Goal: Check status: Verify the current state of an ongoing process or item

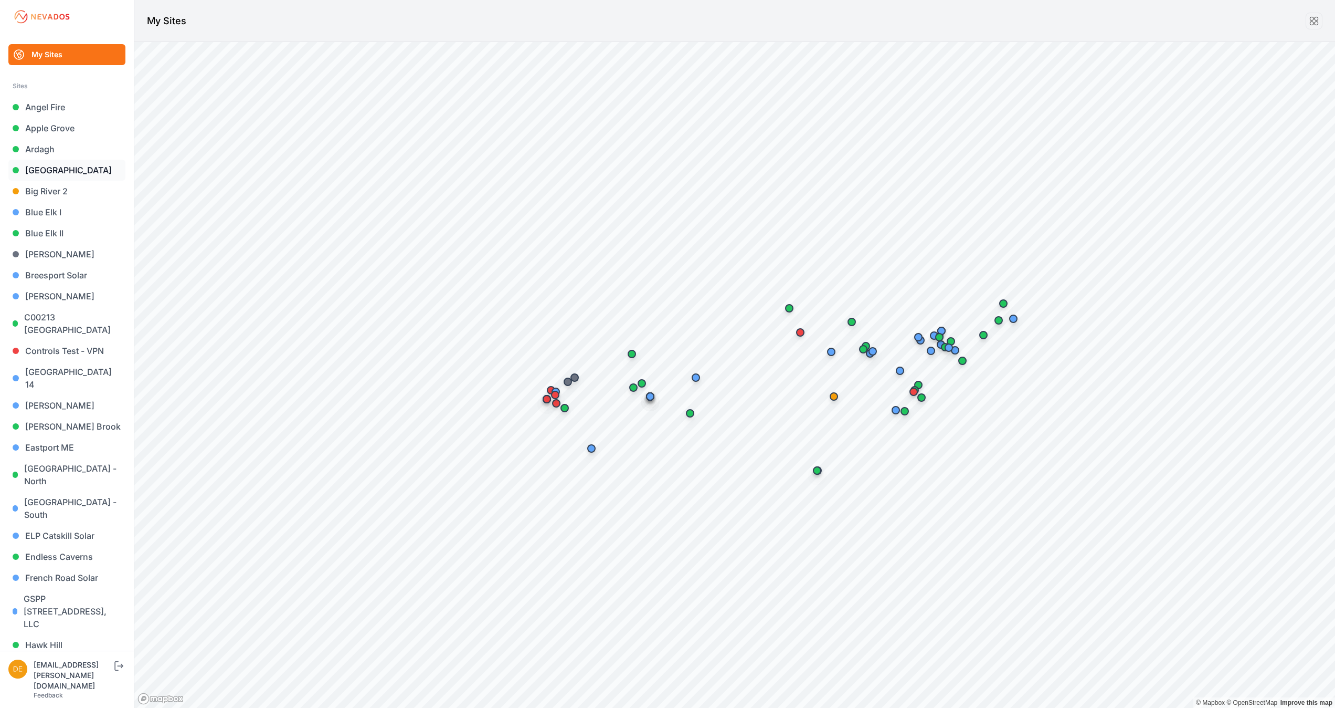
click at [59, 170] on link "[GEOGRAPHIC_DATA]" at bounding box center [66, 170] width 117 height 21
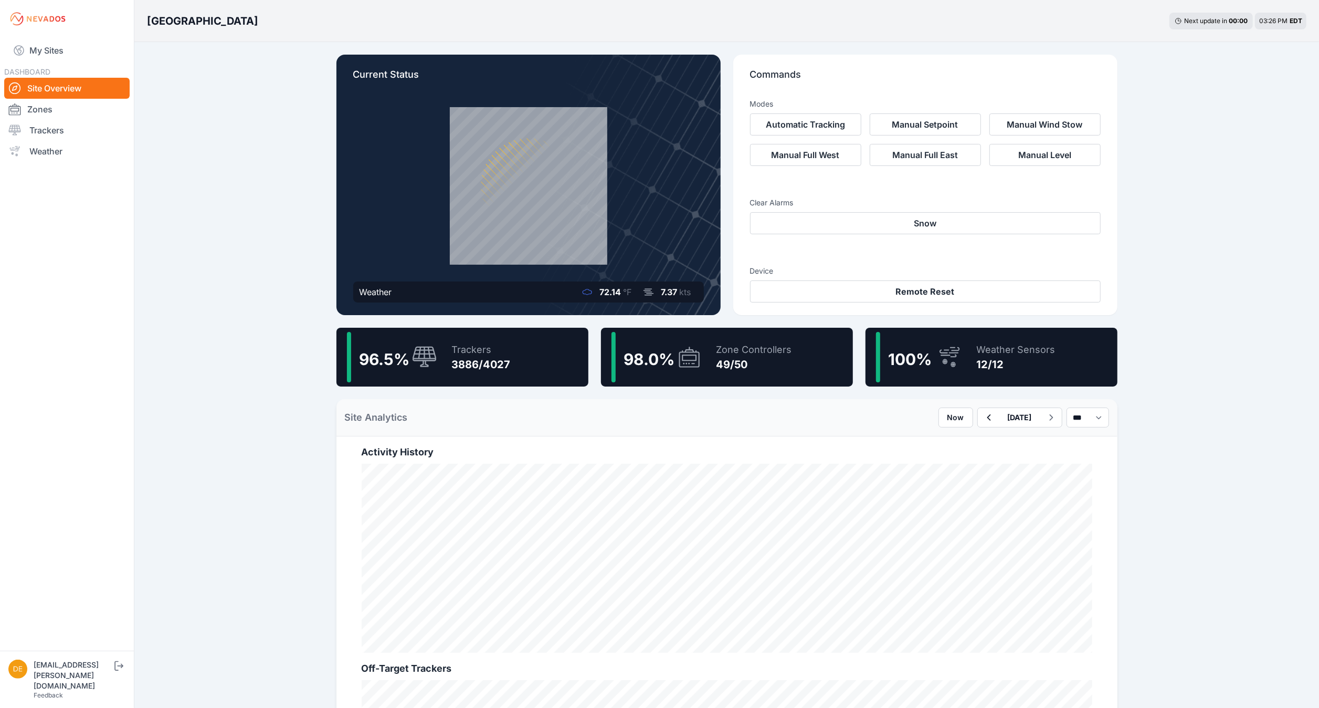
click at [202, 254] on div "[GEOGRAPHIC_DATA] Next update in 00 : 00 03:26 PM EDT Current Status Weather 72…" at bounding box center [659, 633] width 1319 height 1266
drag, startPoint x: 71, startPoint y: 125, endPoint x: 298, endPoint y: 10, distance: 254.0
click at [71, 125] on link "Trackers" at bounding box center [66, 130] width 125 height 21
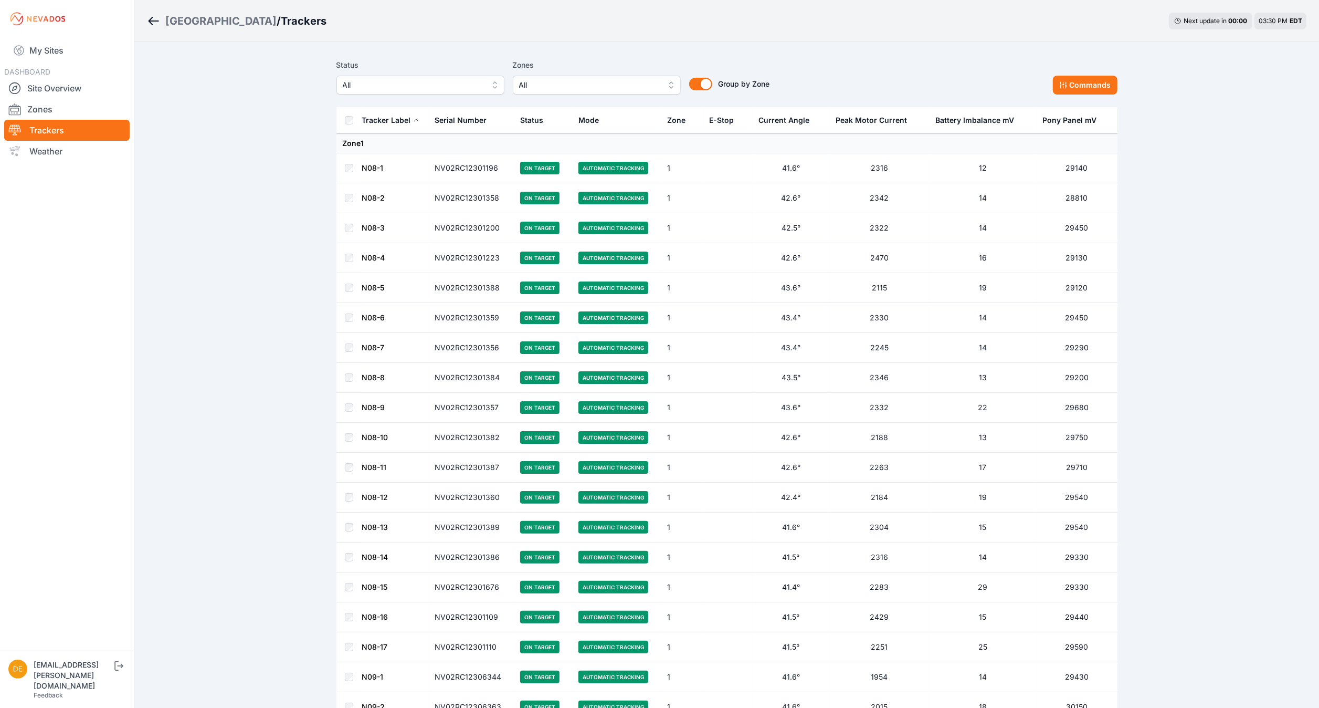
click at [425, 79] on span "All" at bounding box center [413, 85] width 141 height 13
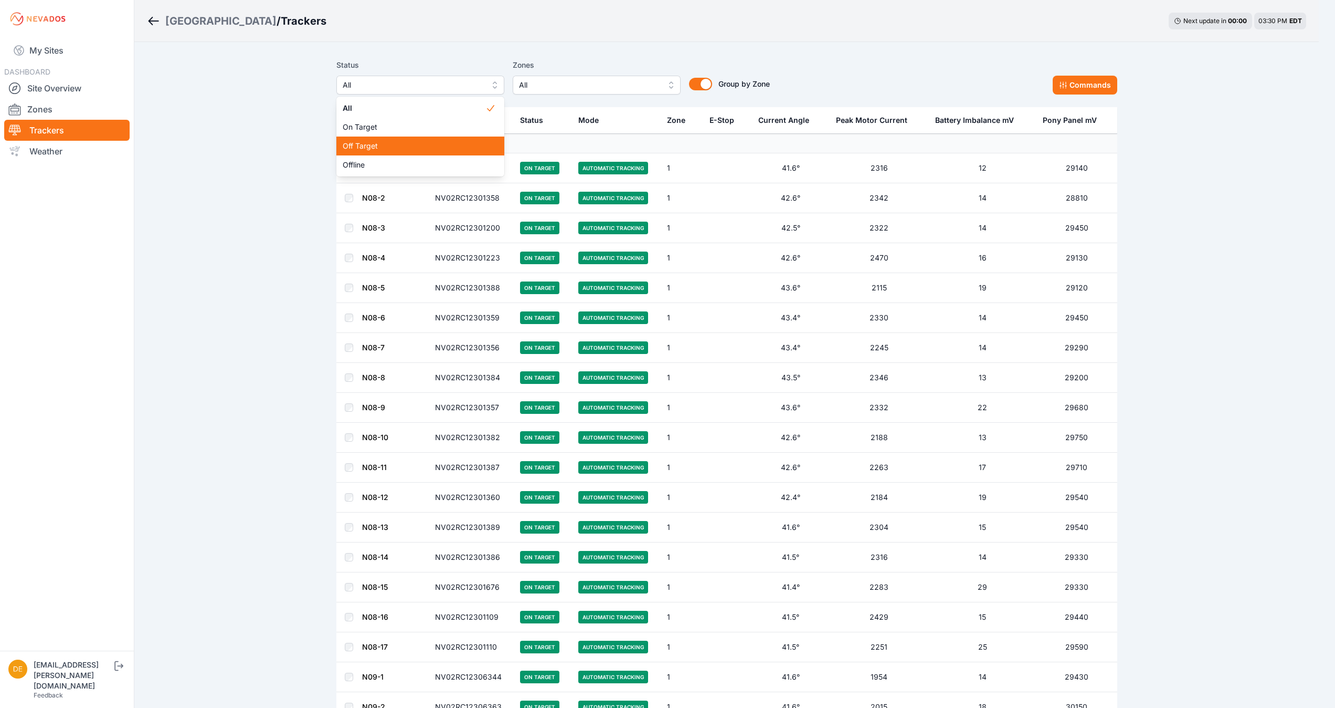
click at [353, 147] on span "Off Target" at bounding box center [414, 146] width 143 height 10
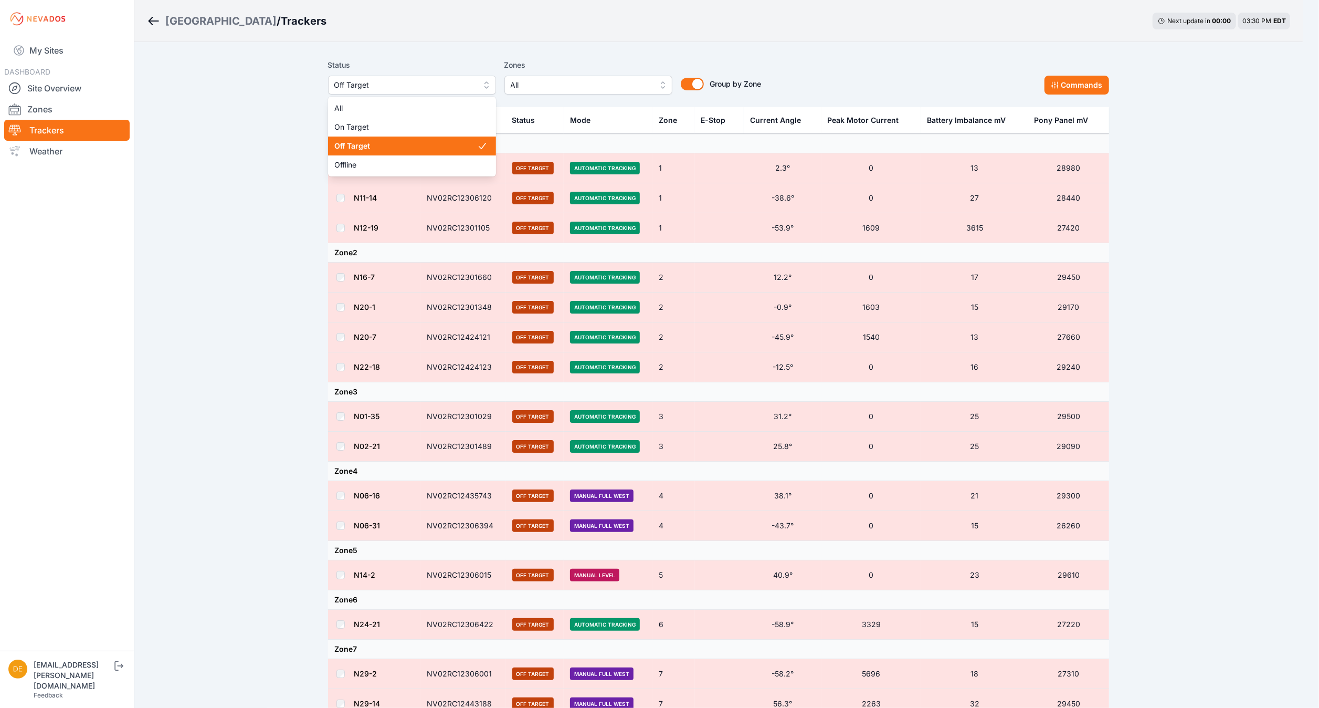
click at [410, 82] on span "Off Target" at bounding box center [404, 85] width 141 height 13
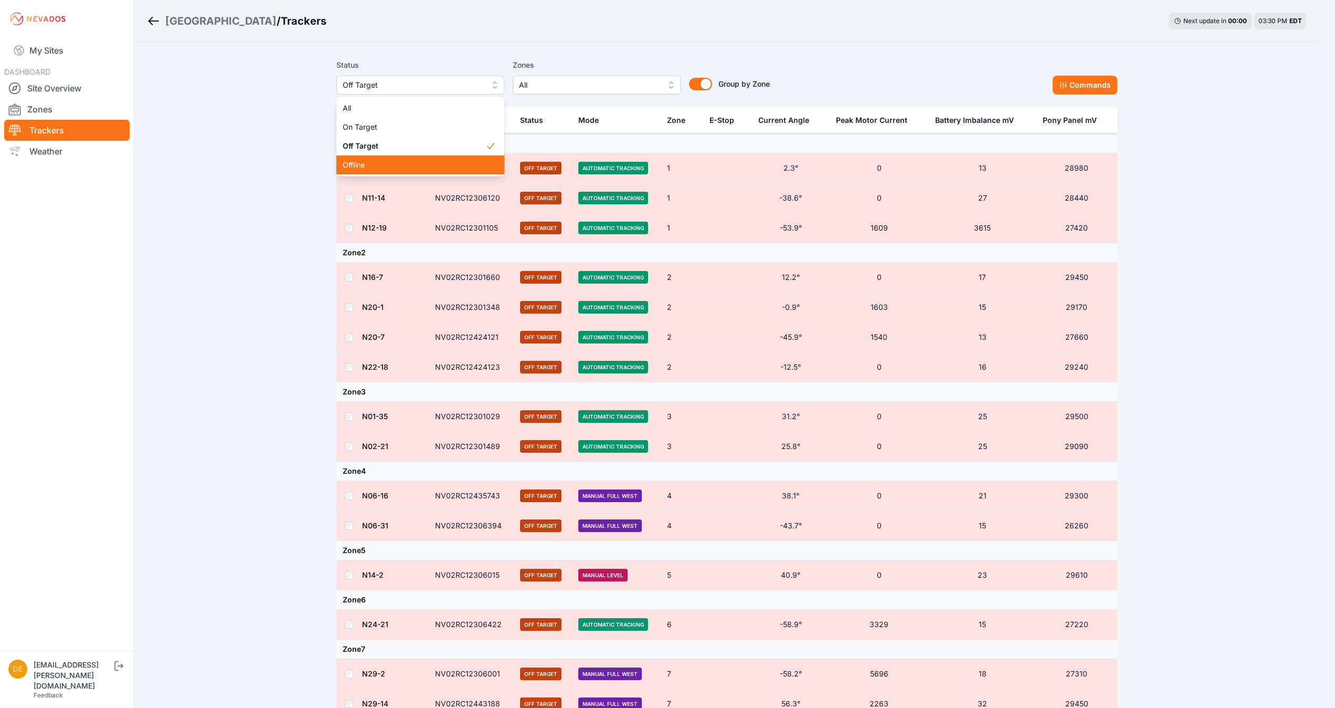
click at [378, 168] on span "Offline" at bounding box center [414, 165] width 143 height 10
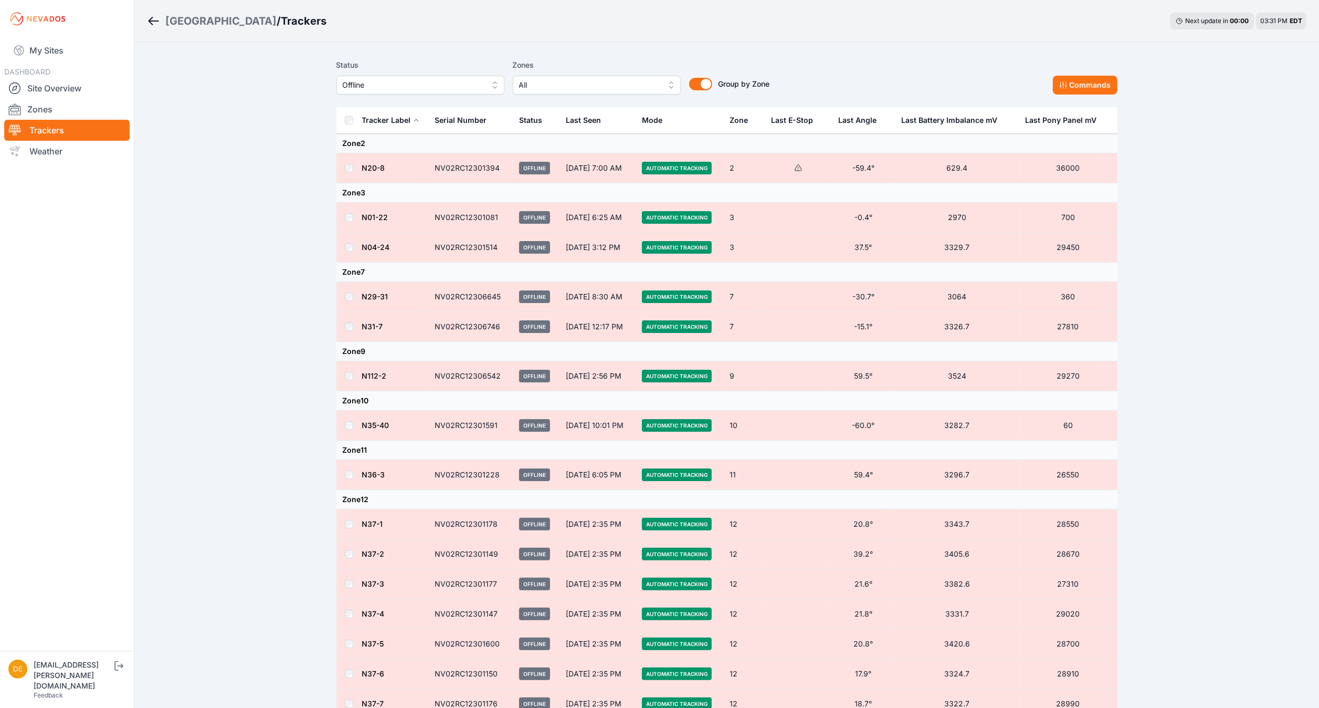
click at [462, 87] on span "Offline" at bounding box center [413, 85] width 141 height 13
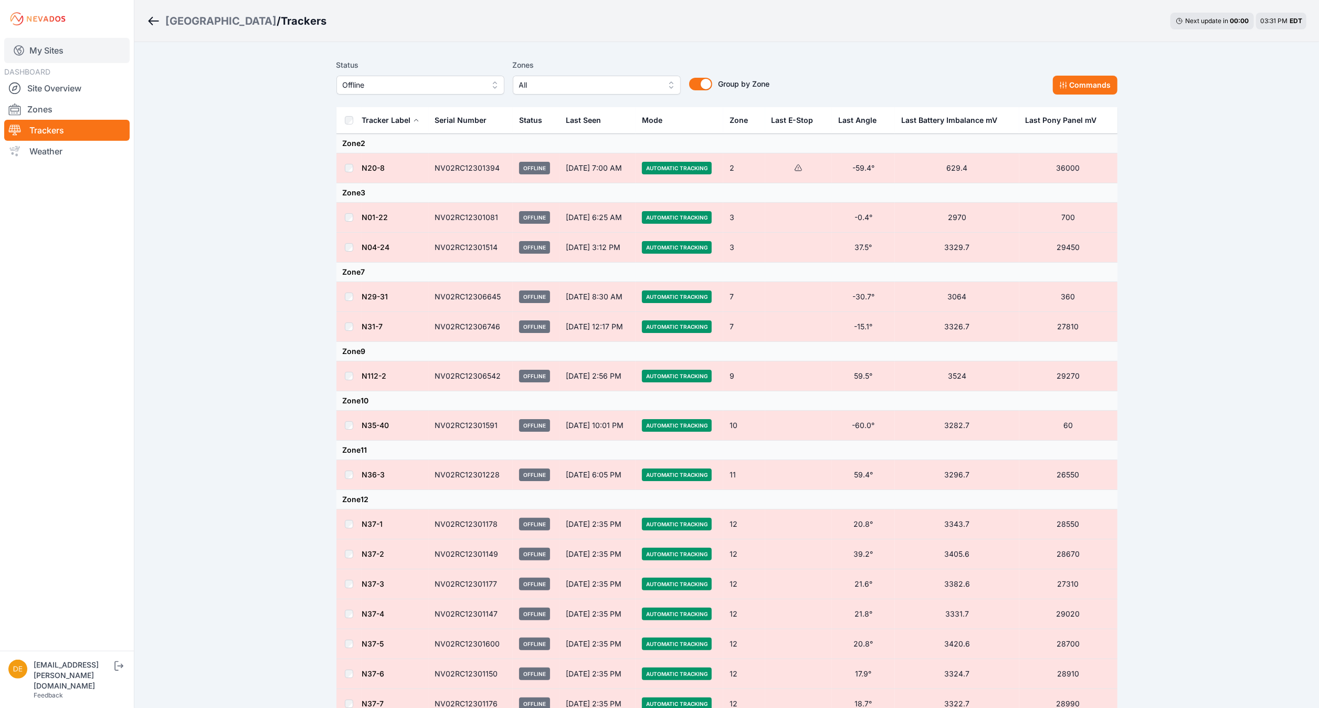
click at [72, 59] on link "My Sites" at bounding box center [66, 50] width 125 height 25
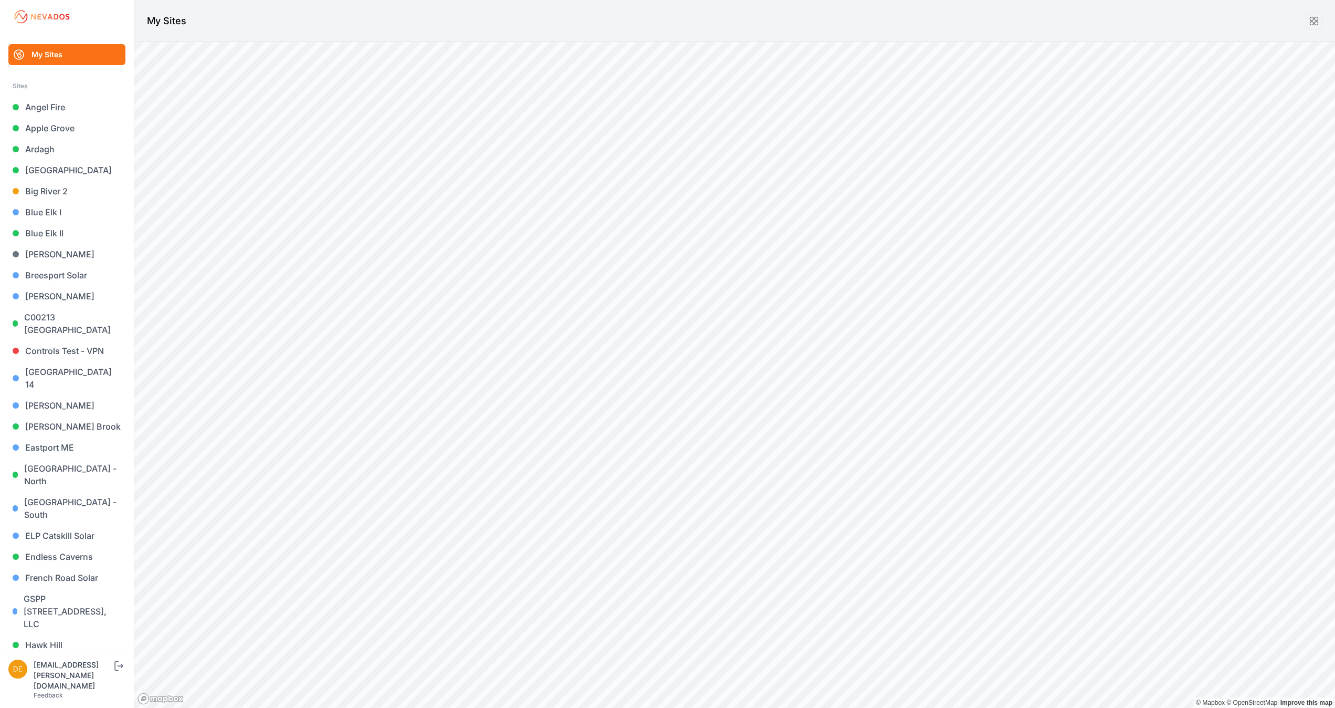
click at [893, 707] on html "My Sites Sites Angel Fire [GEOGRAPHIC_DATA] [GEOGRAPHIC_DATA] [GEOGRAPHIC_DATA]…" at bounding box center [667, 354] width 1335 height 708
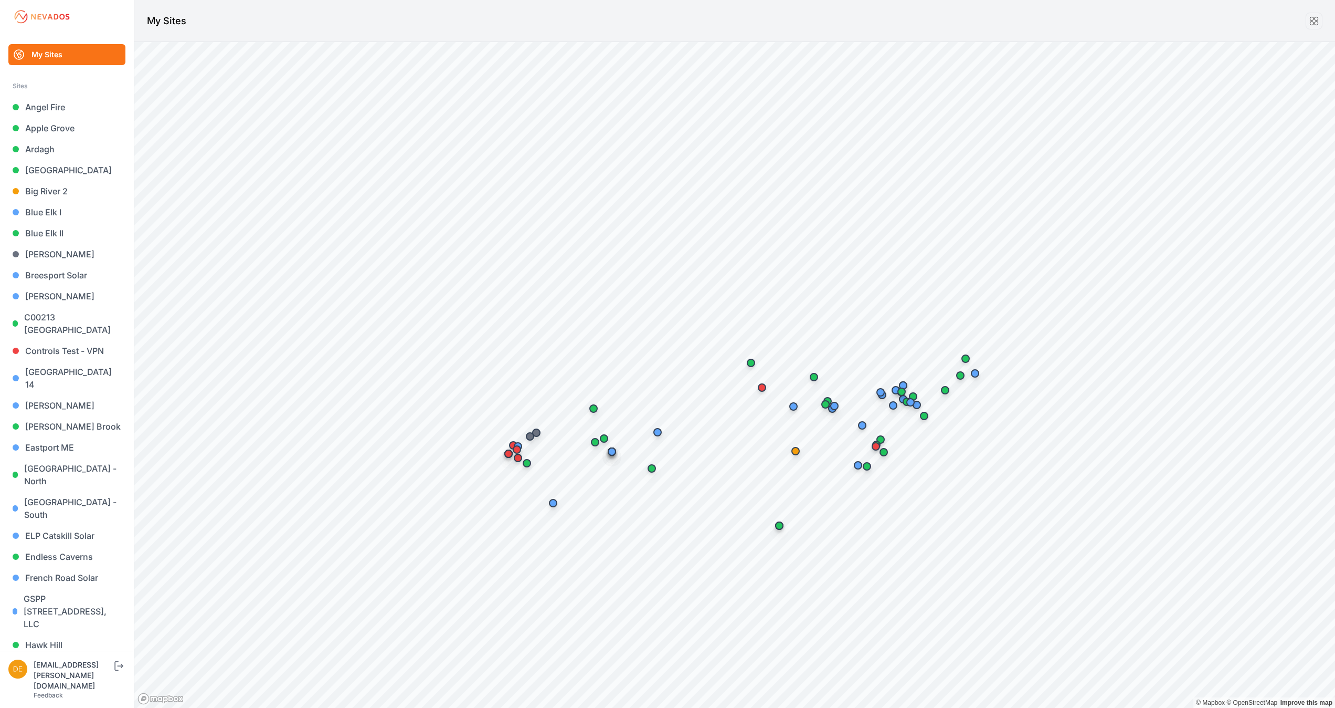
click at [1319, 0] on html "My Sites Sites Angel Fire [GEOGRAPHIC_DATA] [GEOGRAPHIC_DATA] [GEOGRAPHIC_DATA]…" at bounding box center [667, 354] width 1335 height 708
